Goal: Information Seeking & Learning: Learn about a topic

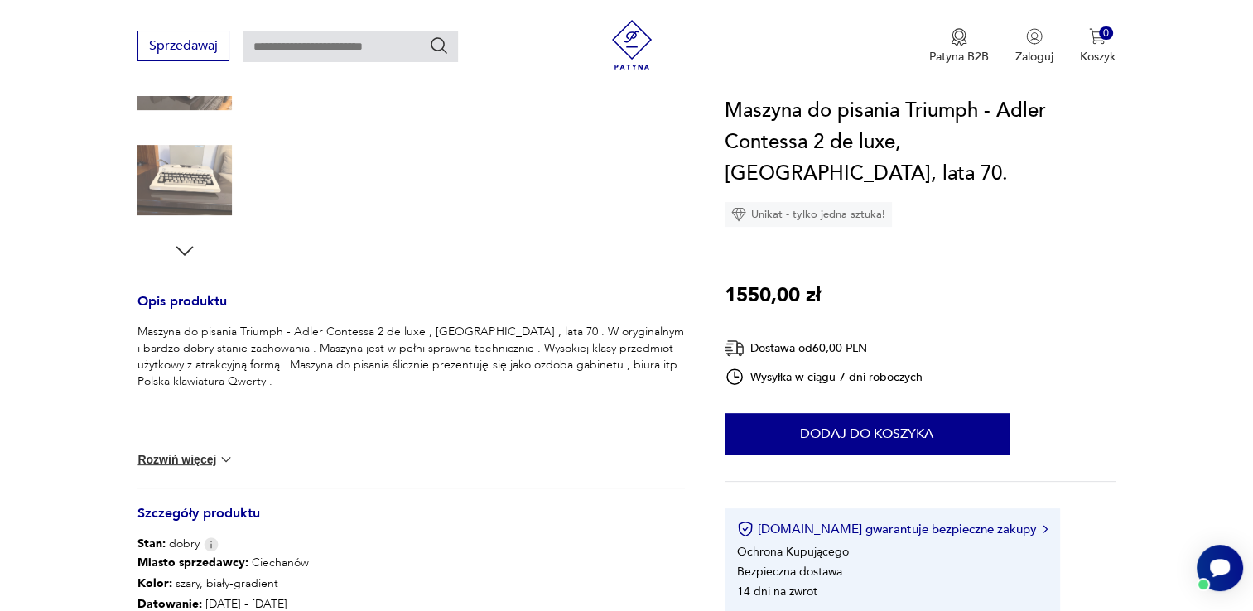
scroll to position [662, 0]
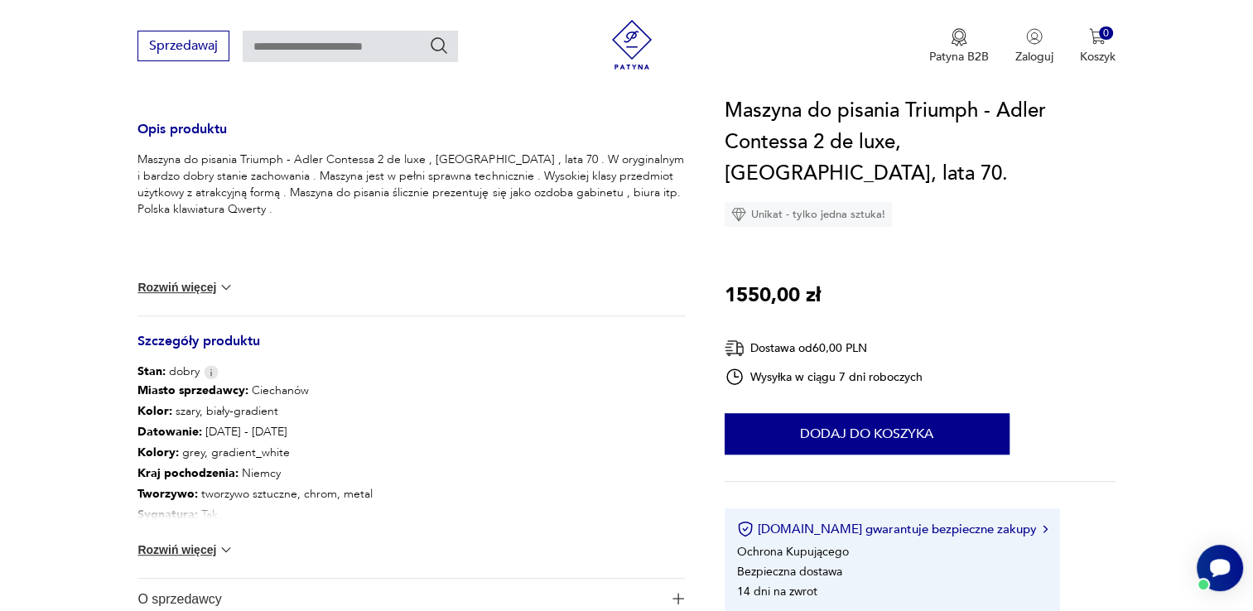
click at [194, 546] on button "Rozwiń więcej" at bounding box center [185, 549] width 96 height 17
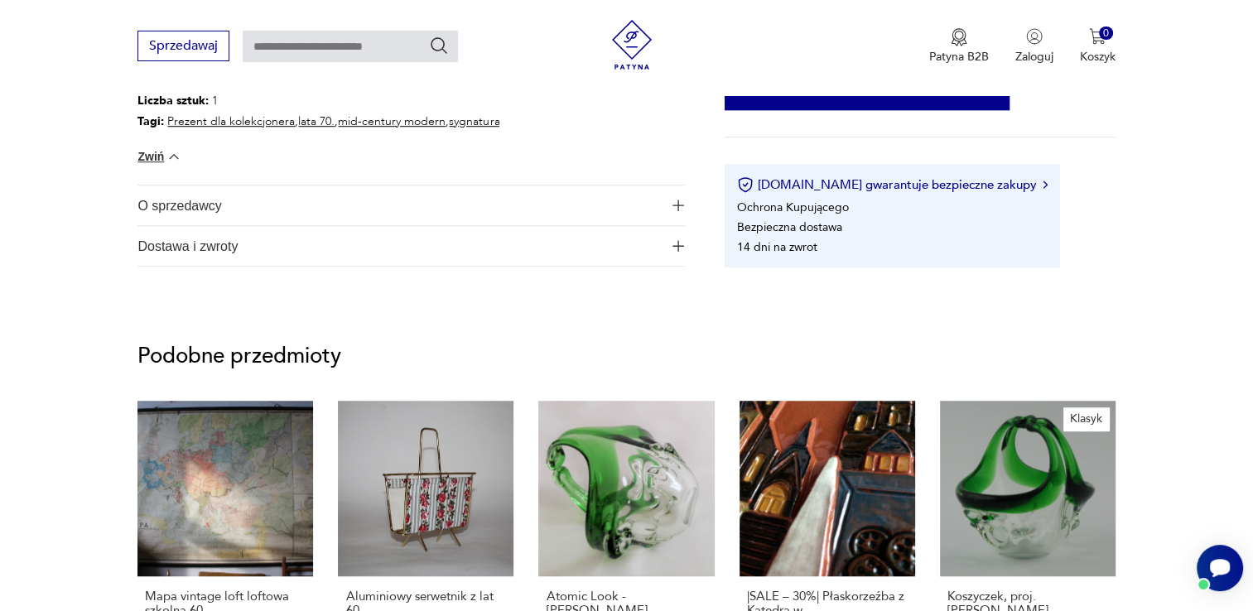
scroll to position [1076, 0]
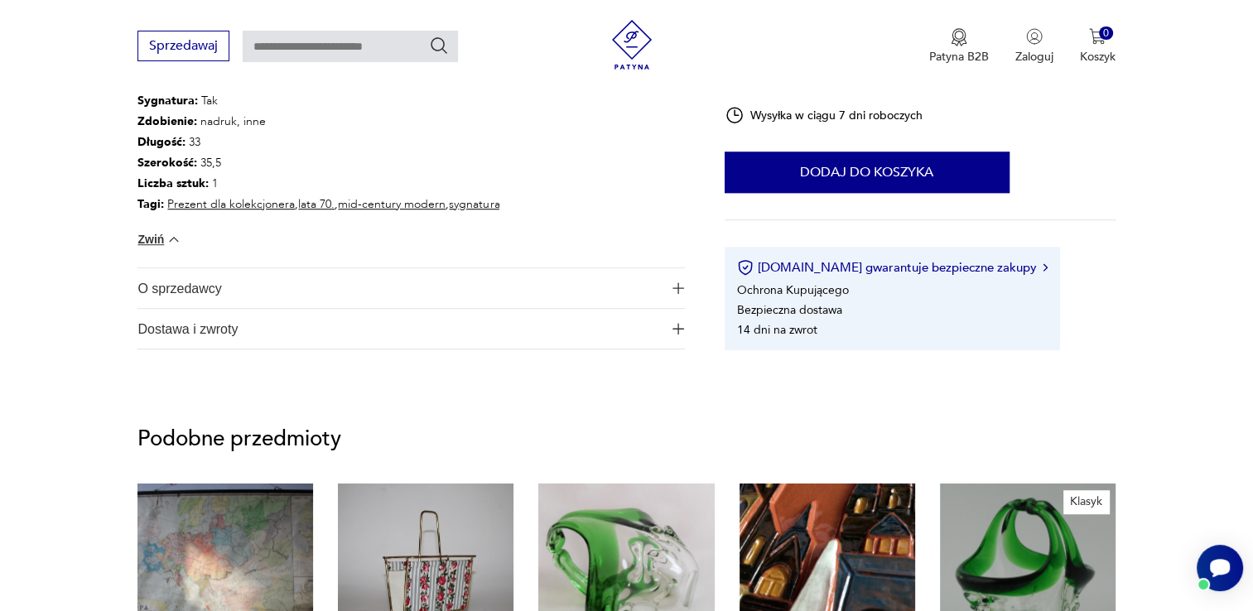
click at [219, 286] on span "O sprzedawcy" at bounding box center [399, 288] width 524 height 40
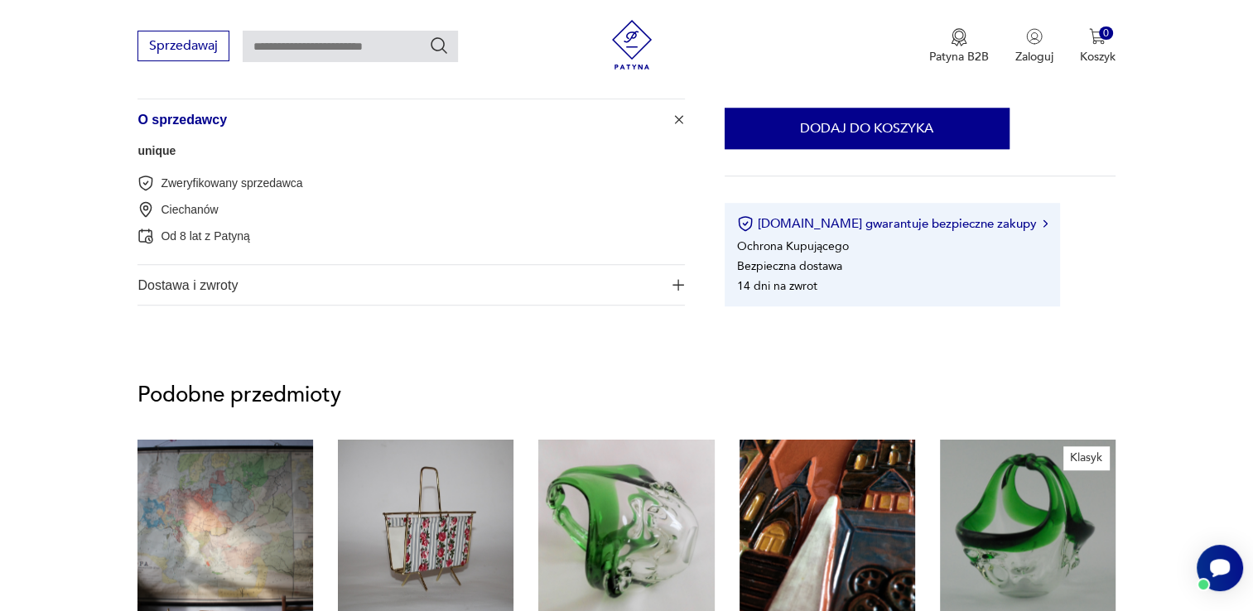
scroll to position [1242, 0]
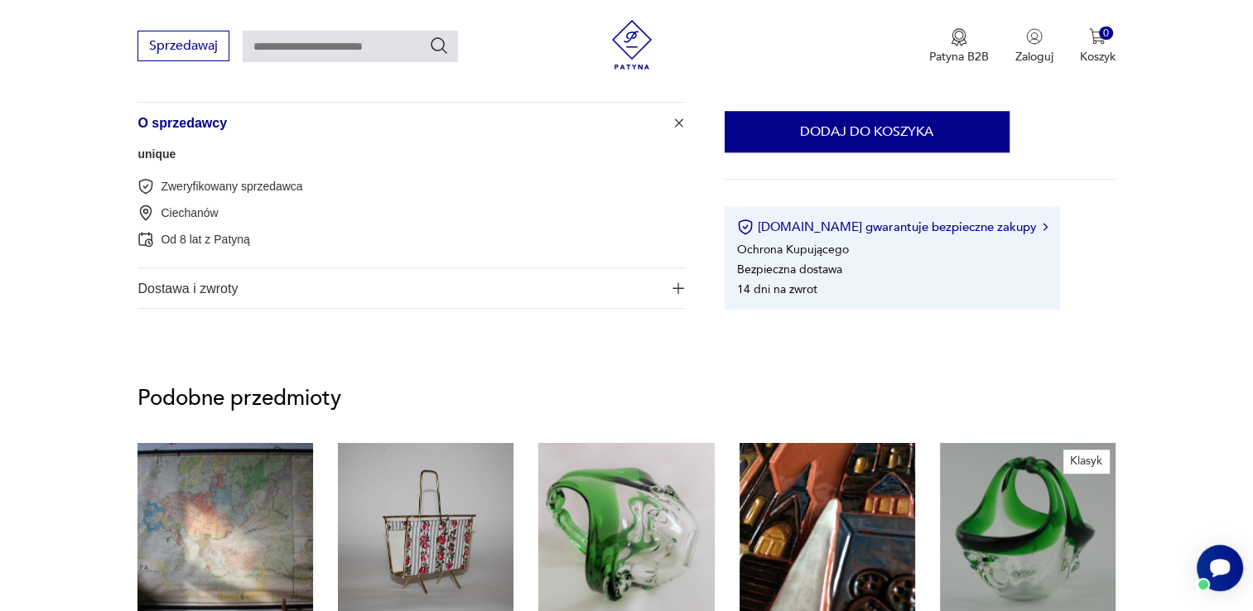
click at [156, 154] on link "unique" at bounding box center [156, 153] width 38 height 13
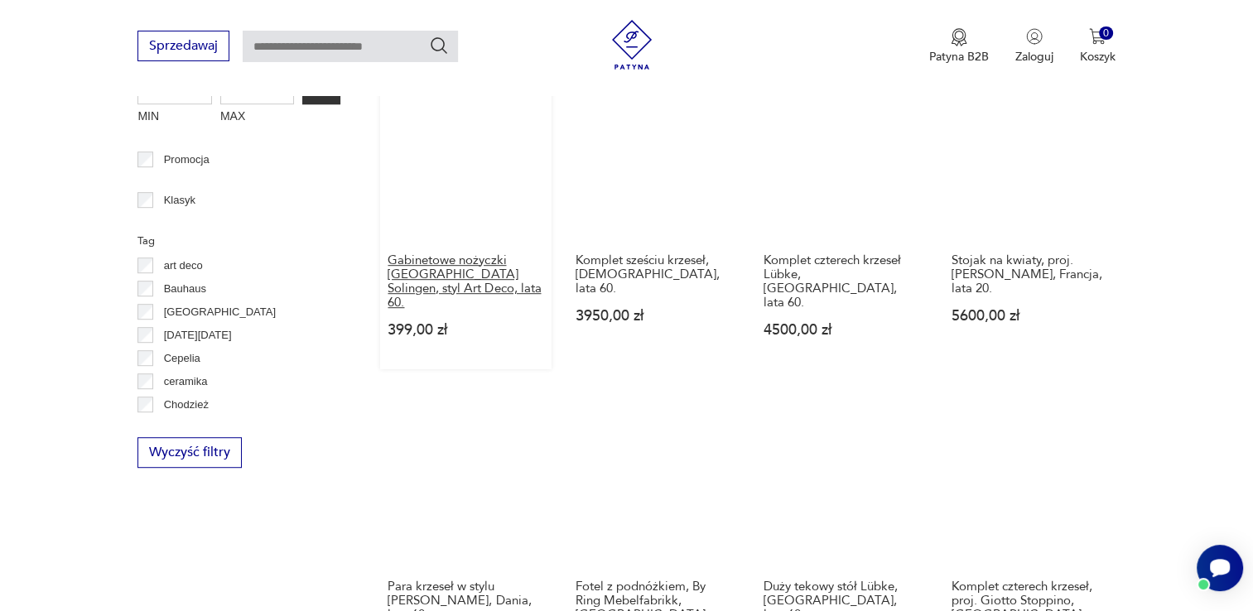
scroll to position [921, 0]
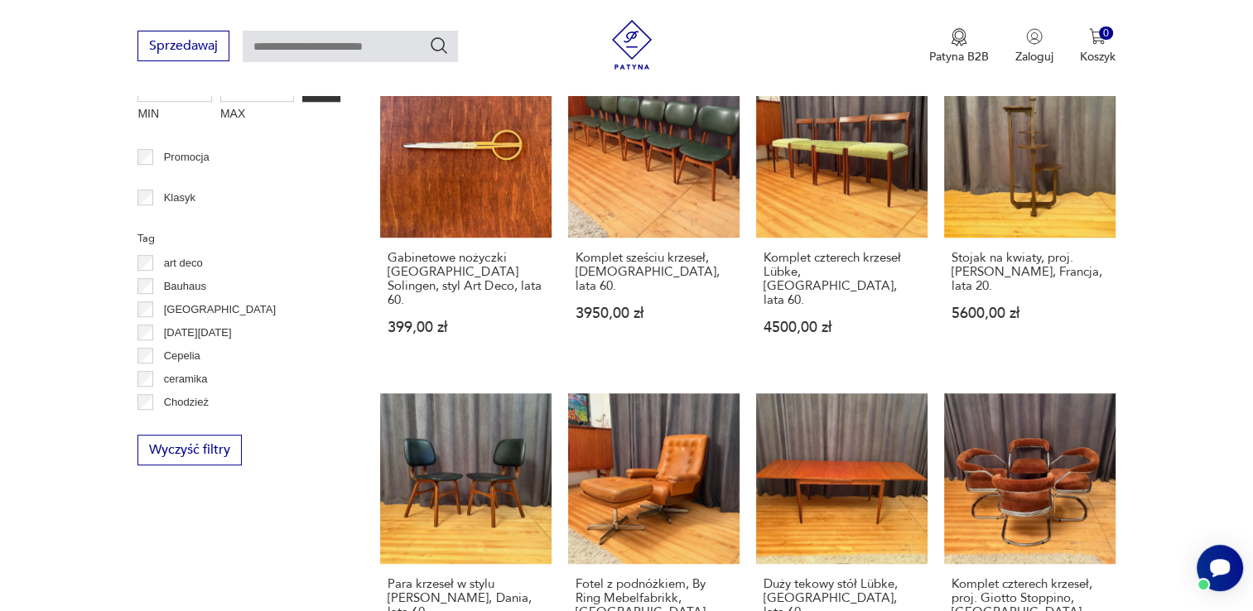
drag, startPoint x: 466, startPoint y: 361, endPoint x: 162, endPoint y: 526, distance: 345.6
click at [162, 526] on div "Filtruj produkty Meble (40) Antykwariat (34) Dekoracje (275) Kuchnia (401) Elek…" at bounding box center [238, 392] width 203 height 1431
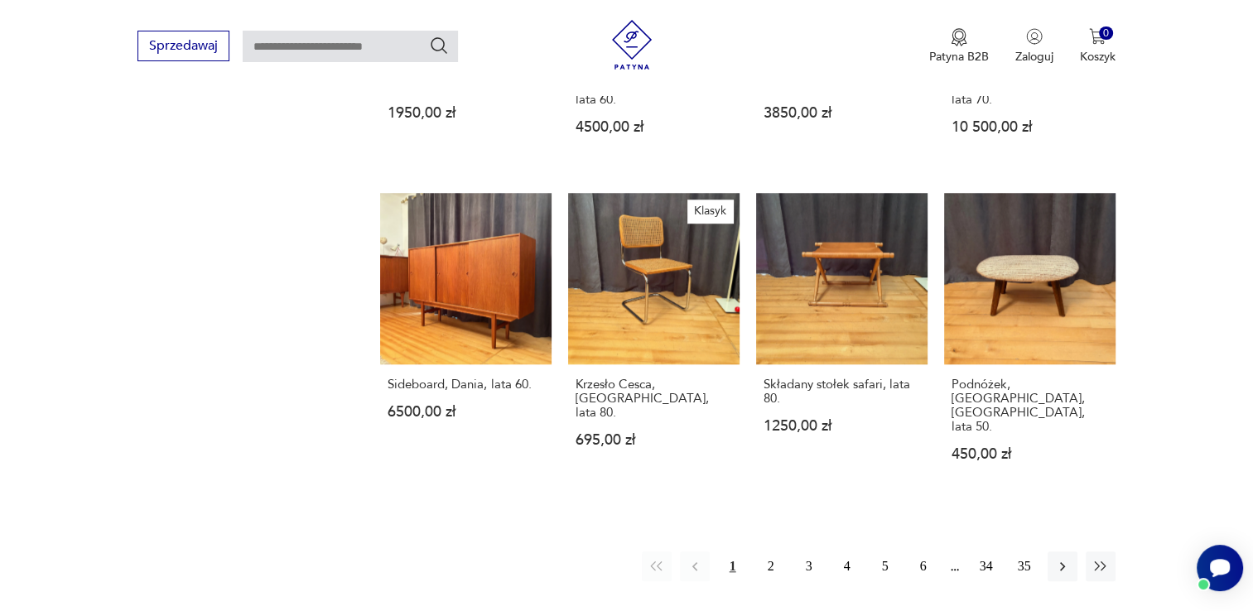
scroll to position [1500, 0]
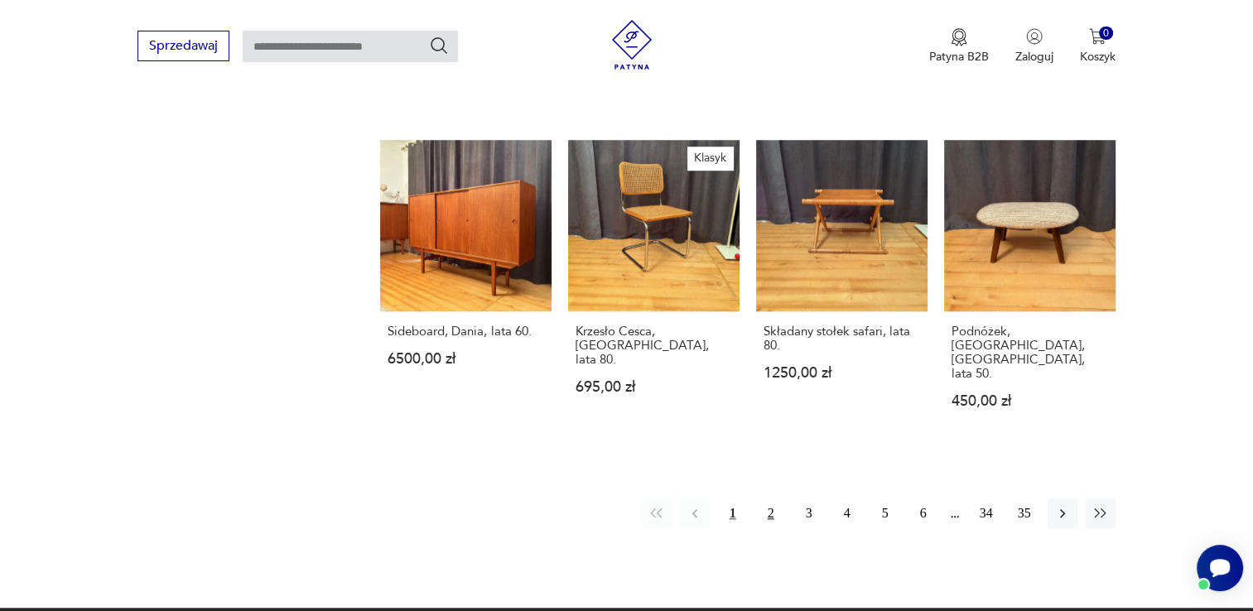
click at [773, 498] on button "2" at bounding box center [771, 513] width 30 height 30
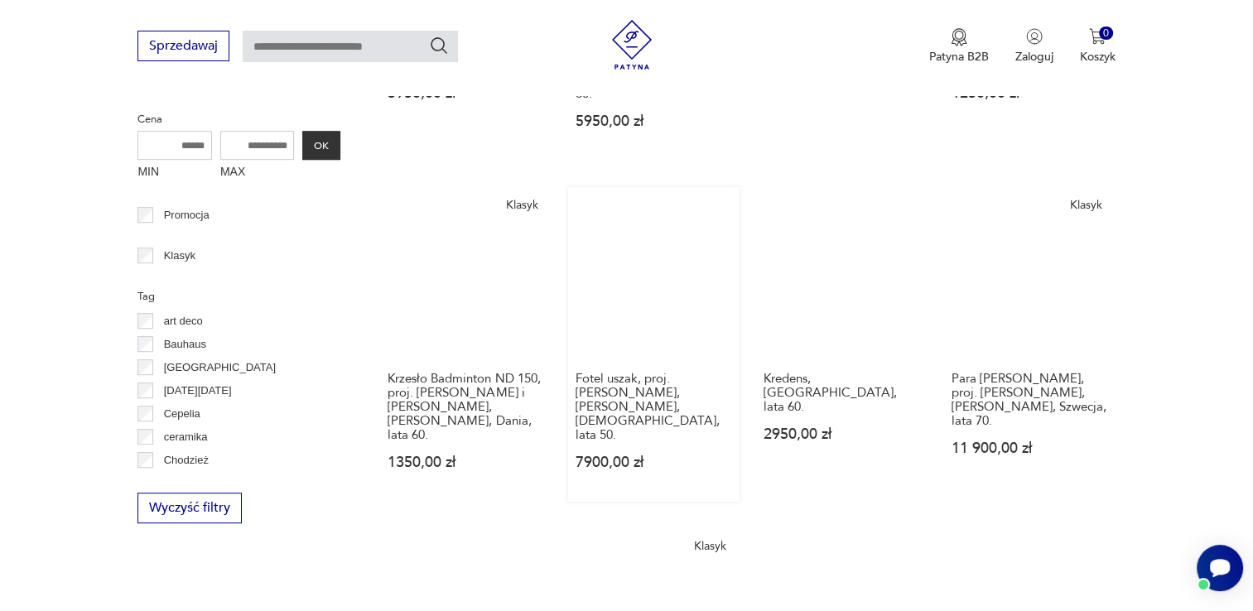
scroll to position [1003, 0]
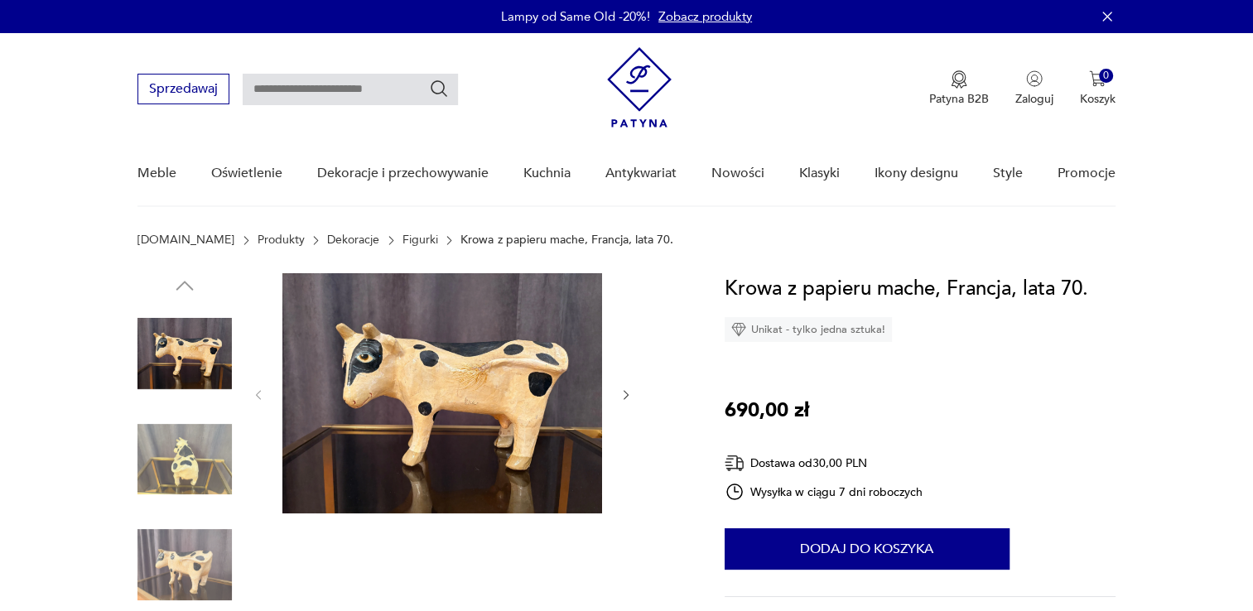
click at [628, 393] on icon "button" at bounding box center [626, 395] width 14 height 14
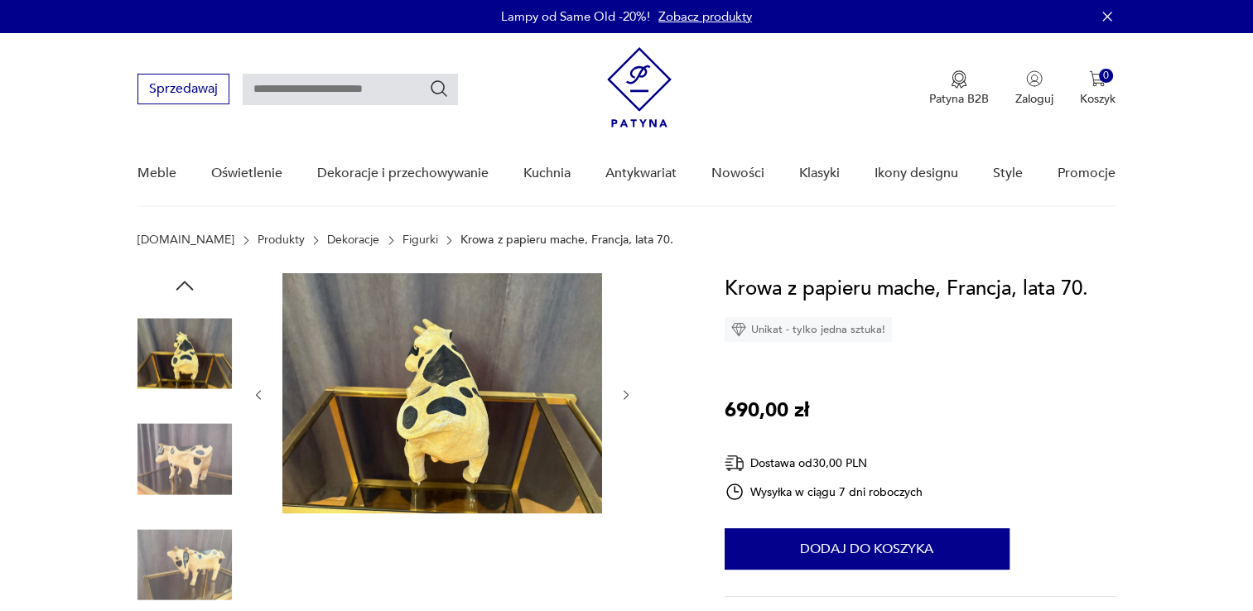
click at [628, 393] on icon "button" at bounding box center [626, 395] width 14 height 14
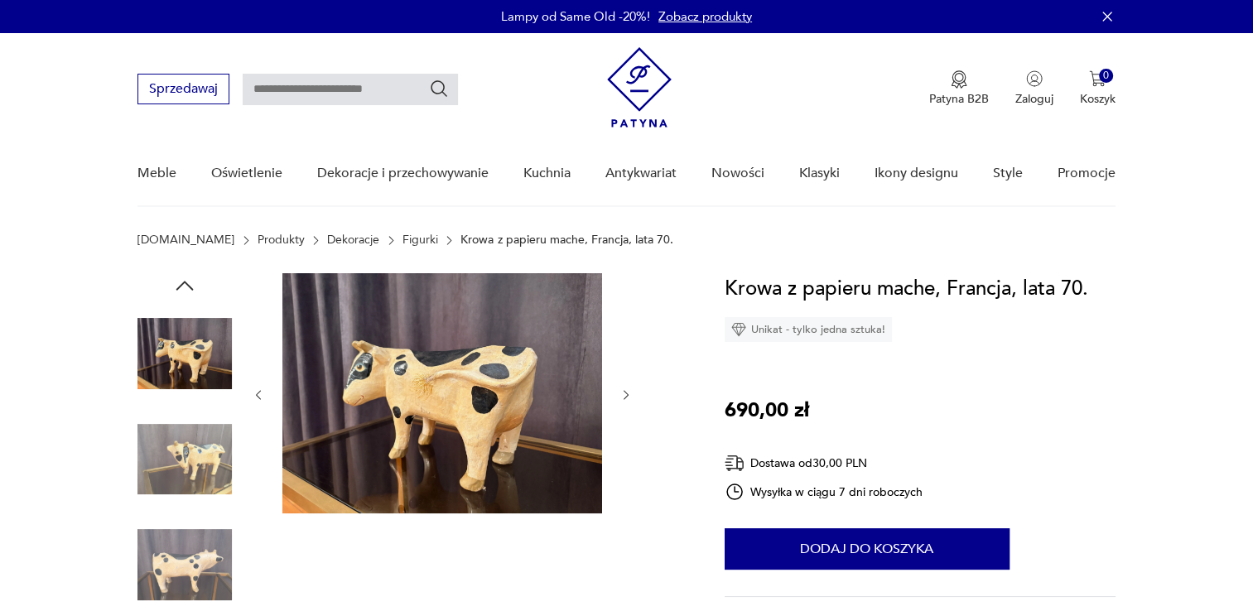
click at [628, 393] on icon "button" at bounding box center [626, 395] width 14 height 14
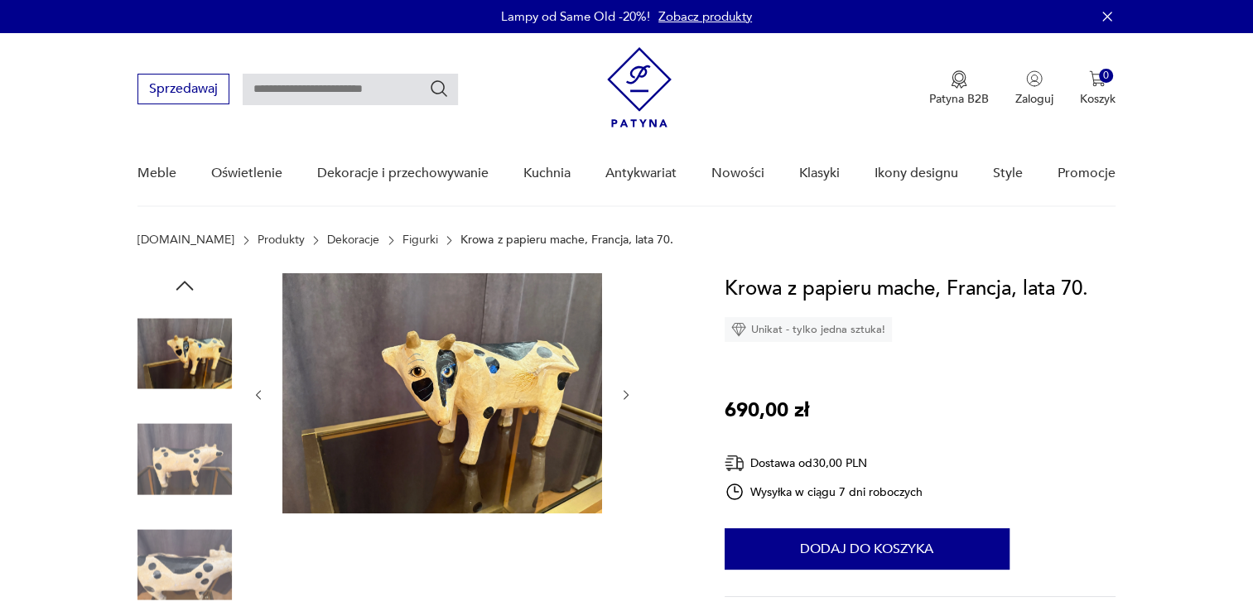
drag, startPoint x: 624, startPoint y: 393, endPoint x: 614, endPoint y: 397, distance: 10.5
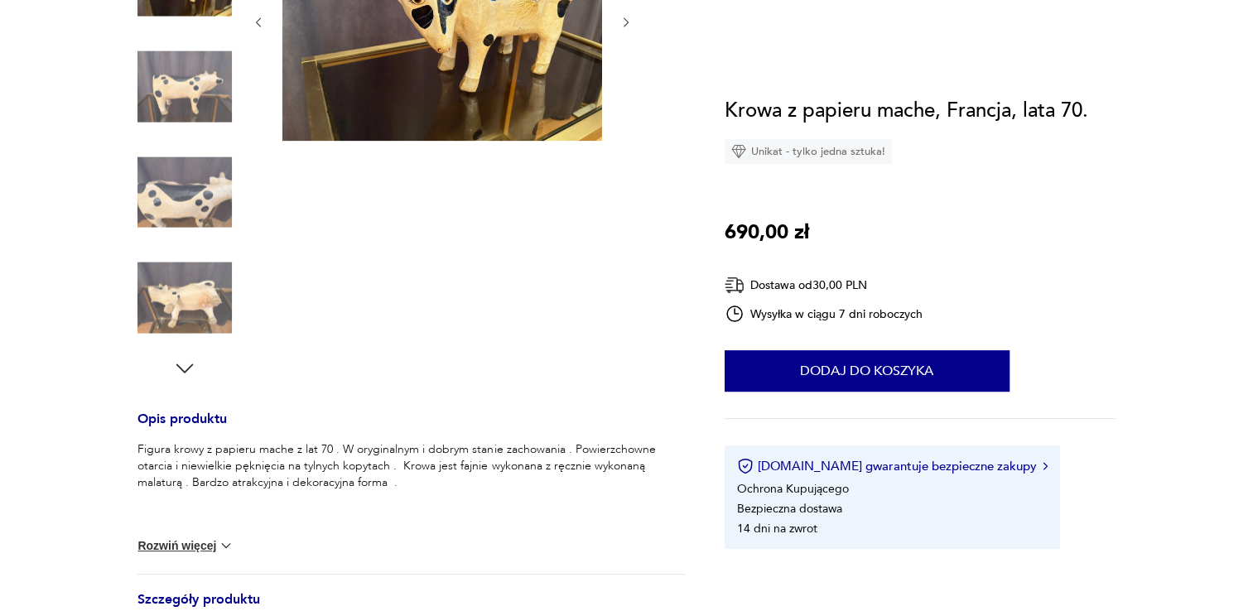
scroll to position [414, 0]
